Goal: Find specific page/section: Find specific page/section

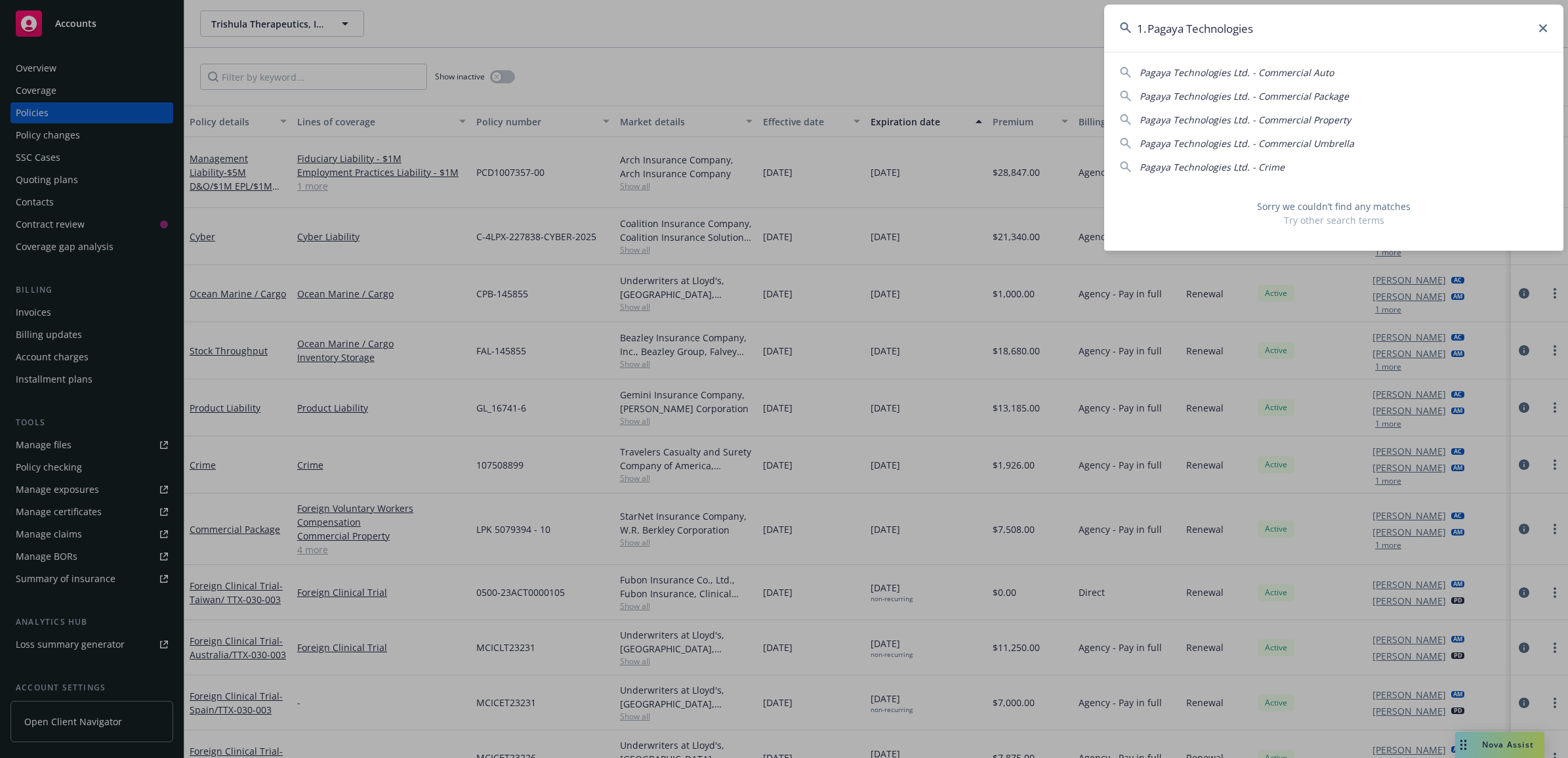
click at [1541, 22] on input "1. Pagaya Technologies" at bounding box center [1334, 27] width 459 height 47
drag, startPoint x: 1432, startPoint y: 40, endPoint x: -4, endPoint y: 133, distance: 1439.0
click at [0, 133] on html "Accounts Overview Coverage Policies Policy changes SSC Cases Quoting plans Cont…" at bounding box center [784, 379] width 1568 height 758
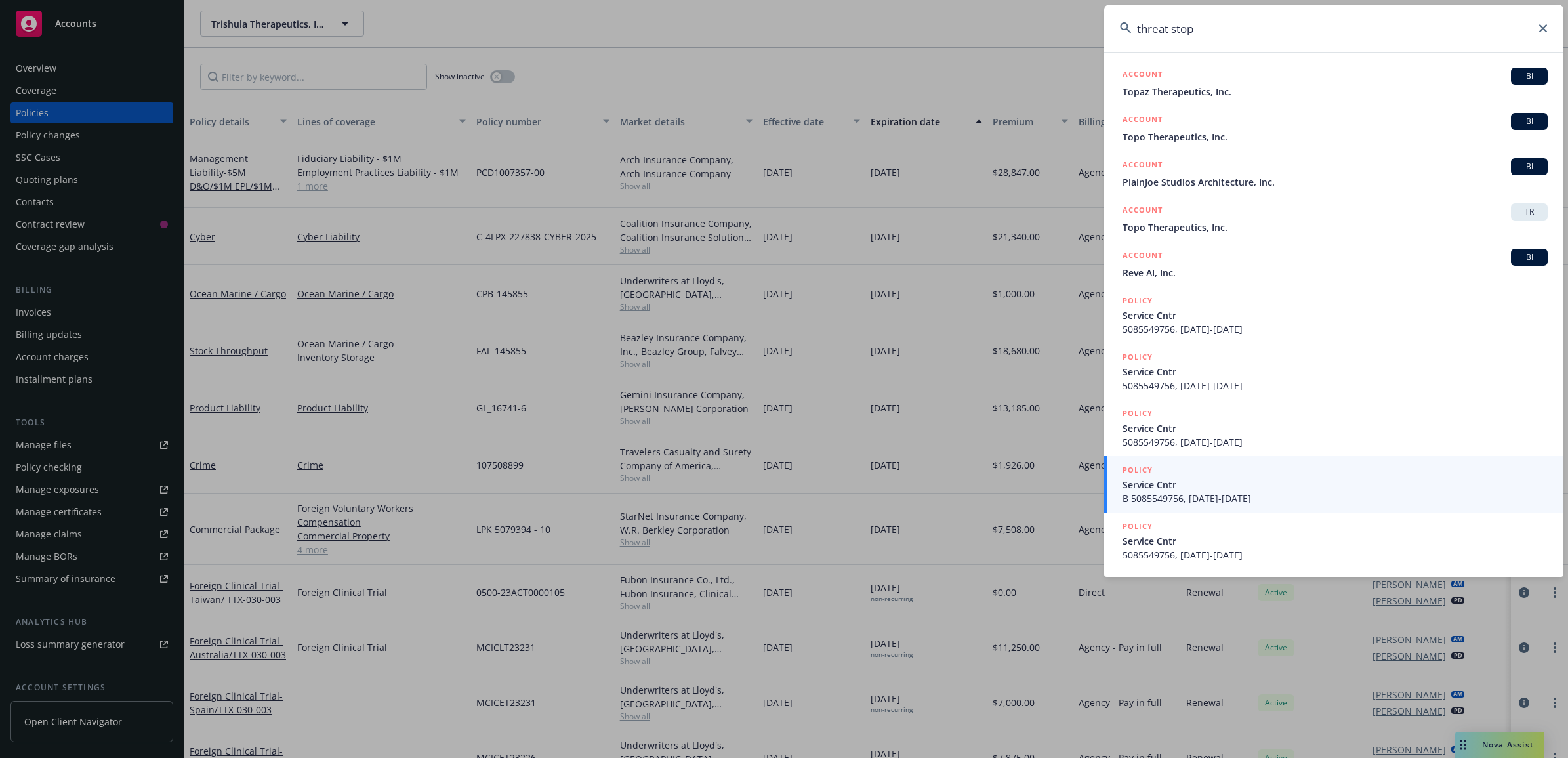
drag, startPoint x: 994, startPoint y: 70, endPoint x: 129, endPoint y: -86, distance: 879.0
click at [129, 0] on html "Accounts Overview Coverage Policies Policy changes SSC Cases Quoting plans Cont…" at bounding box center [784, 379] width 1568 height 758
paste input "508-5549756"
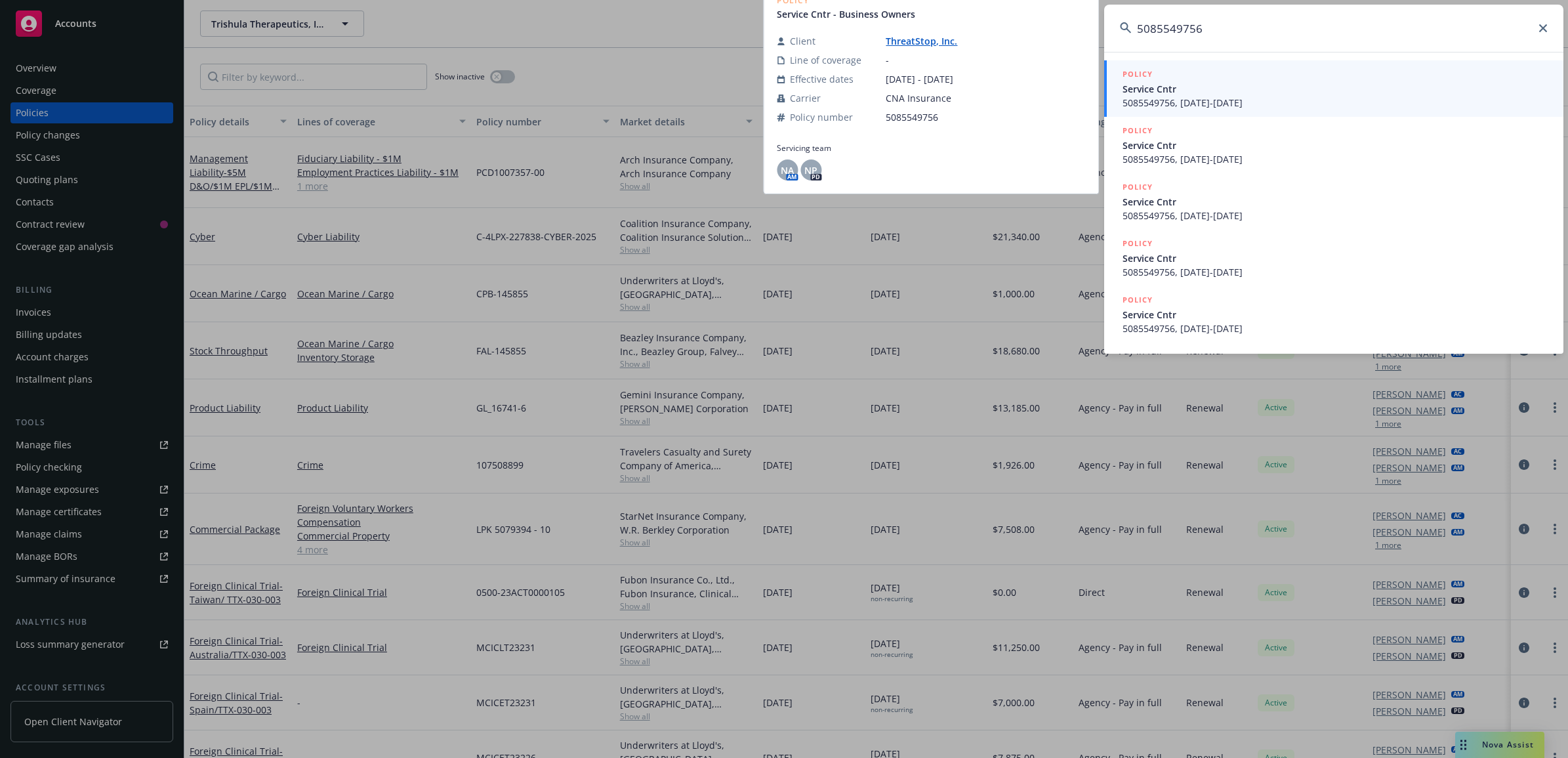
type input "5085549756"
click at [1292, 94] on span "Service Cntr" at bounding box center [1335, 89] width 425 height 14
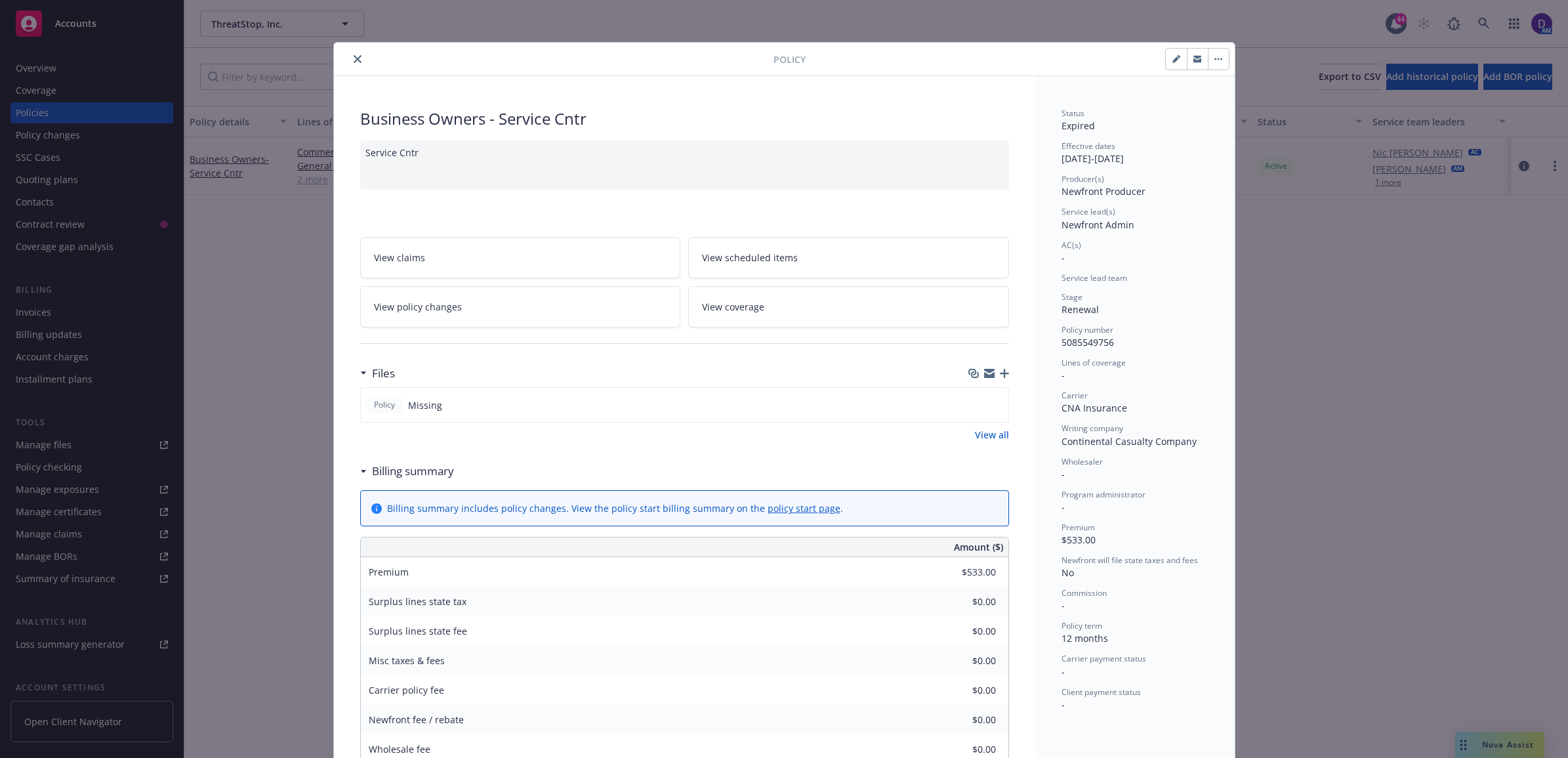
click at [356, 42] on div "Policy Business Owners - Service Cntr Service Cntr View claims View scheduled i…" at bounding box center [784, 570] width 902 height 1055
drag, startPoint x: 355, startPoint y: 59, endPoint x: 369, endPoint y: 67, distance: 16.1
click at [356, 59] on button "close" at bounding box center [358, 59] width 16 height 16
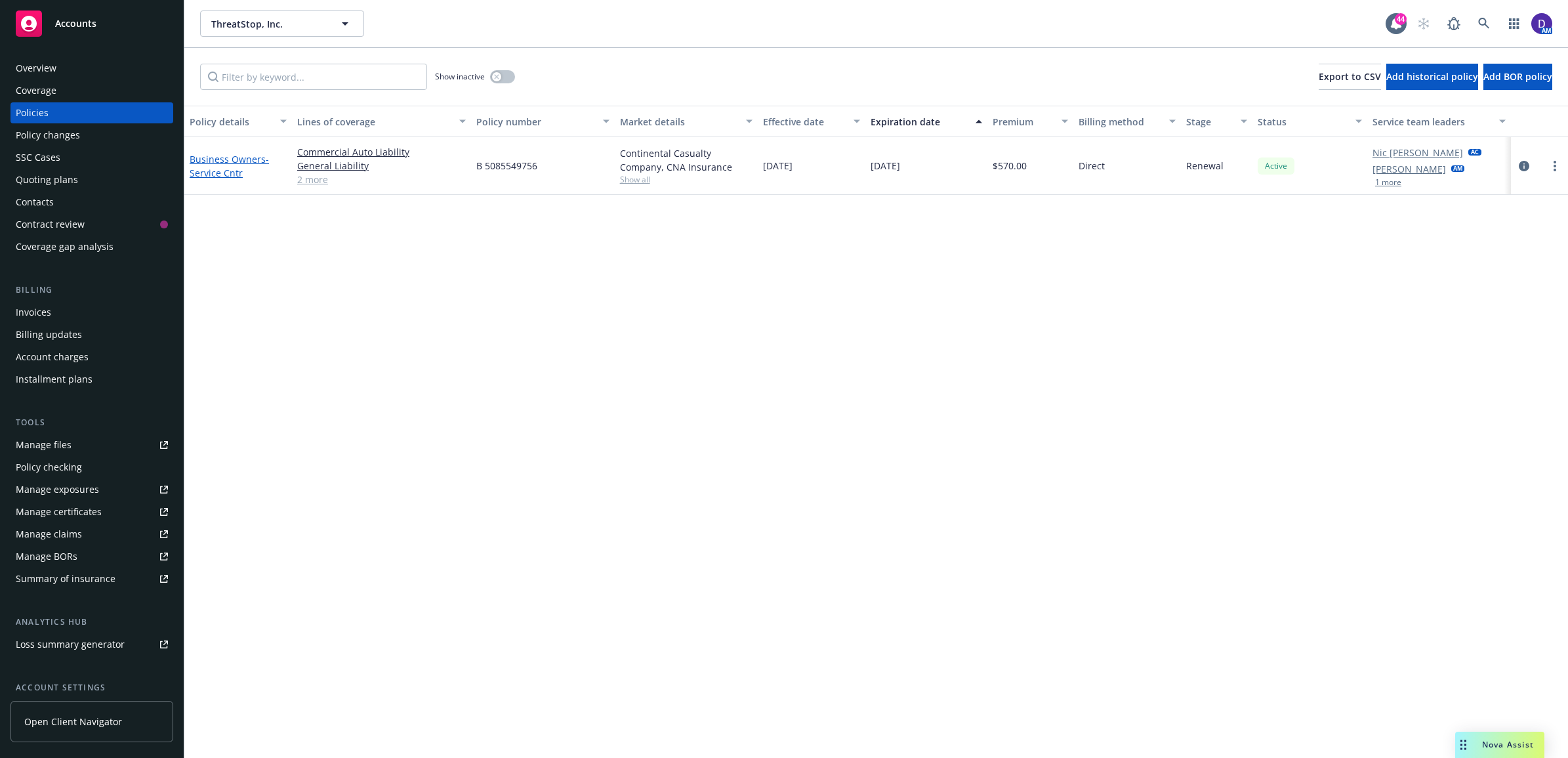
click at [203, 171] on span "- Service Cntr" at bounding box center [230, 166] width 80 height 27
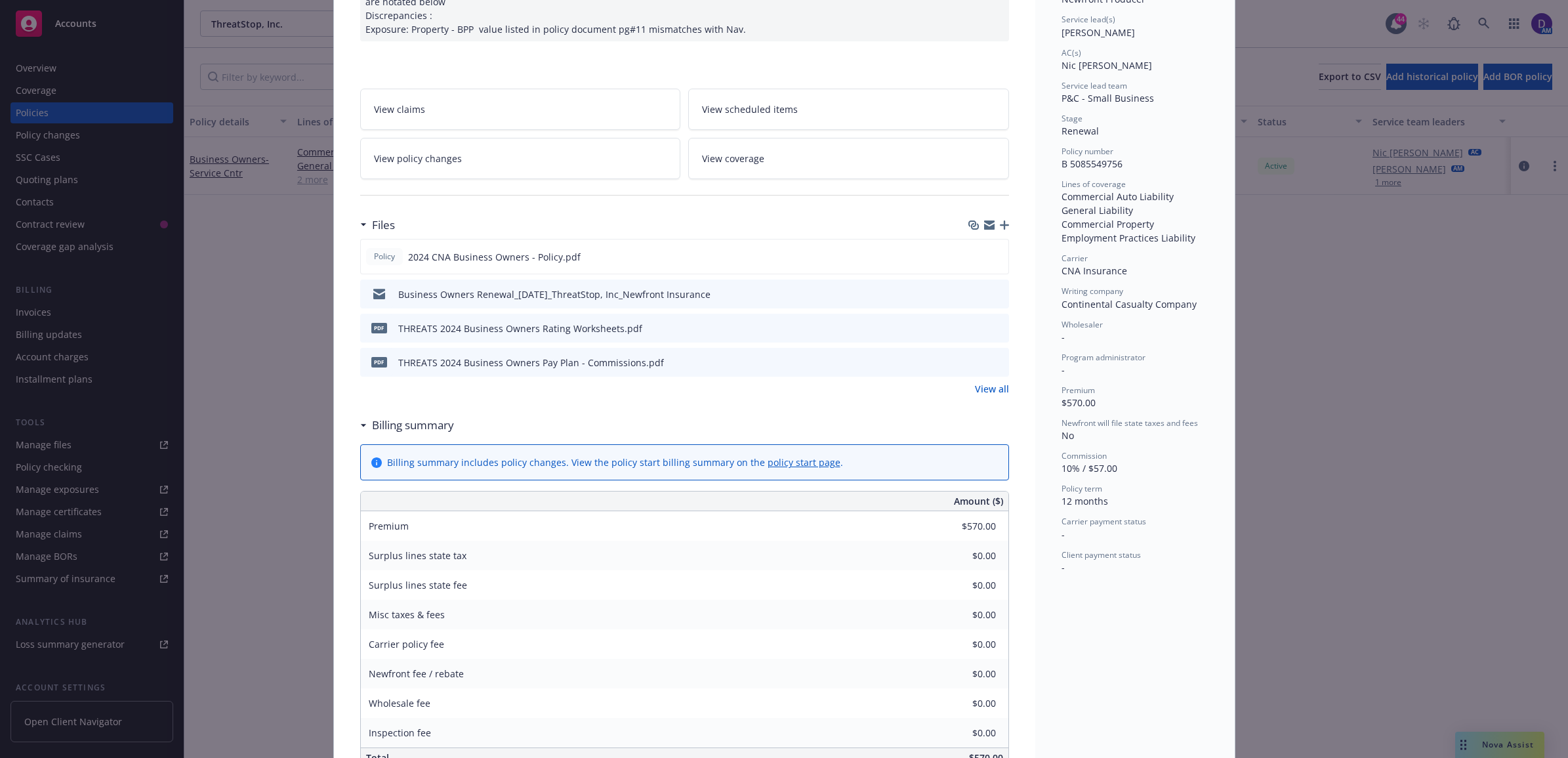
scroll to position [164, 0]
